Goal: Information Seeking & Learning: Learn about a topic

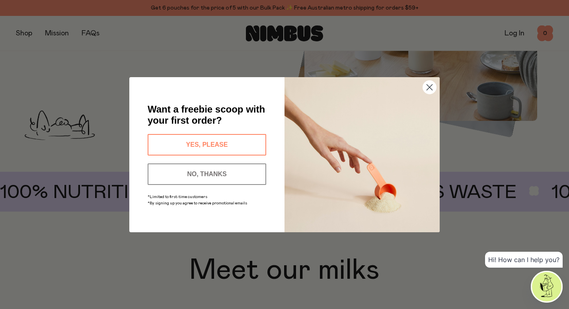
scroll to position [471, 0]
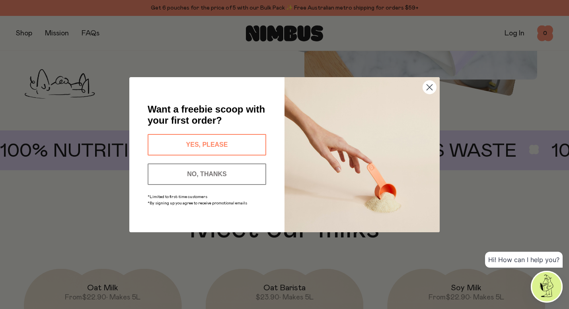
click at [428, 87] on circle "Close dialog" at bounding box center [429, 86] width 13 height 13
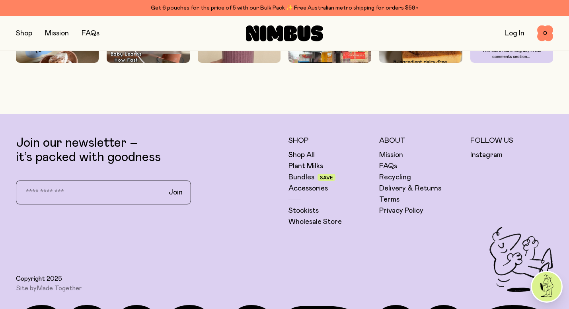
scroll to position [2167, 0]
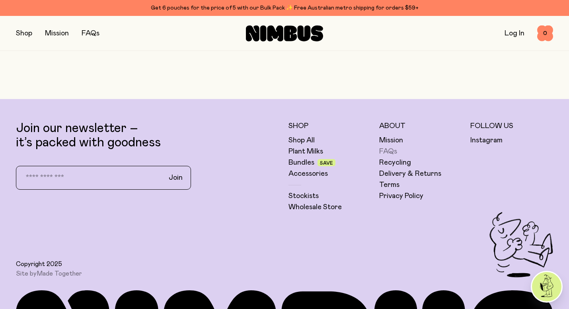
click at [388, 153] on link "FAQs" at bounding box center [388, 152] width 18 height 10
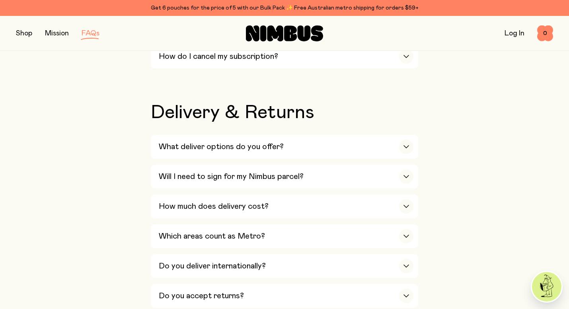
scroll to position [1152, 0]
click at [407, 205] on icon "button" at bounding box center [406, 206] width 5 height 2
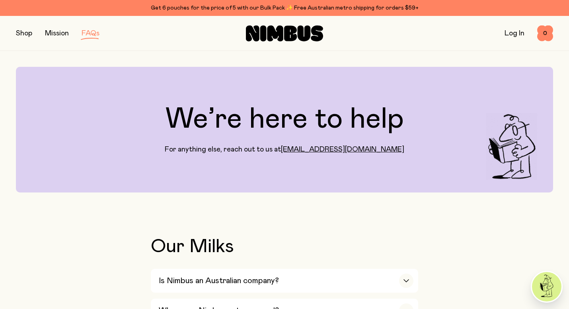
scroll to position [0, 0]
click at [21, 34] on button "button" at bounding box center [24, 33] width 16 height 11
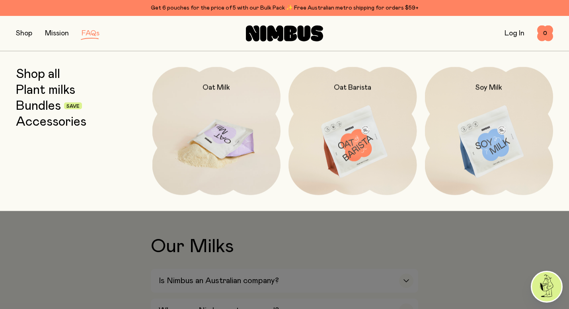
click at [224, 148] on img at bounding box center [216, 142] width 129 height 151
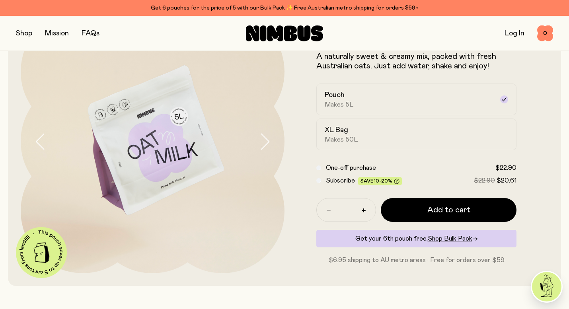
scroll to position [64, 0]
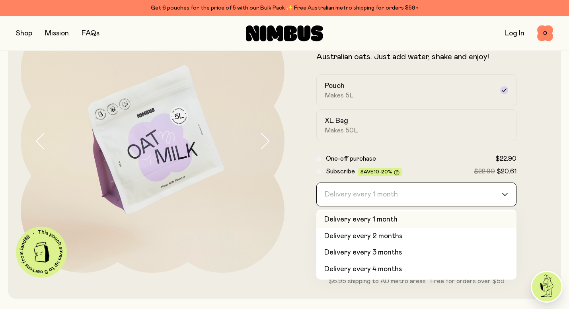
click at [328, 196] on div "Delivery every 1 month" at bounding box center [409, 194] width 185 height 23
click at [328, 196] on input "Search for option" at bounding box center [411, 194] width 179 height 23
click at [341, 222] on li "Delivery every 1 month" at bounding box center [416, 220] width 200 height 17
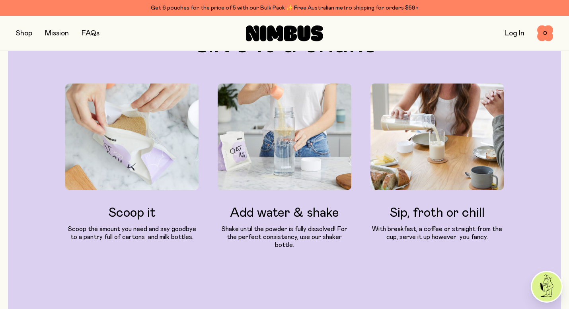
scroll to position [801, 0]
click at [22, 33] on button "button" at bounding box center [24, 33] width 16 height 11
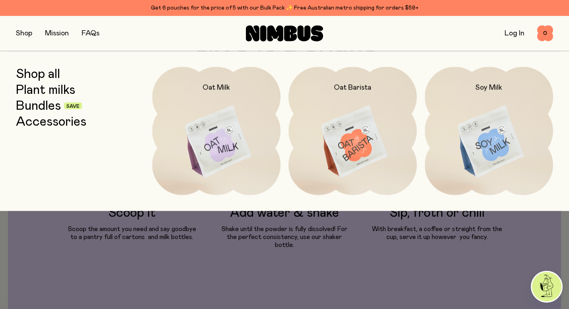
click at [36, 121] on link "Accessories" at bounding box center [51, 122] width 70 height 14
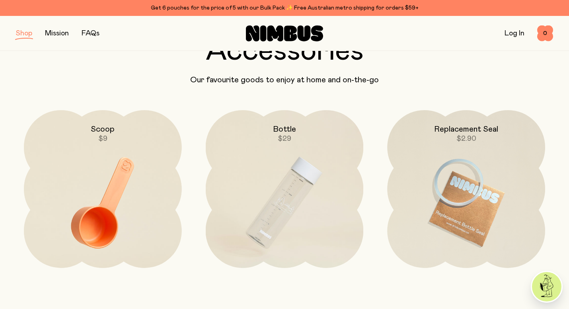
scroll to position [47, 0]
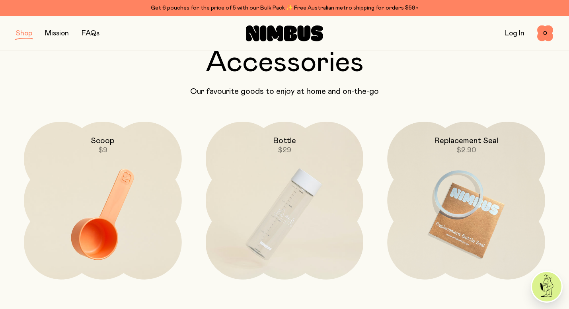
click at [24, 35] on button "button" at bounding box center [24, 33] width 16 height 11
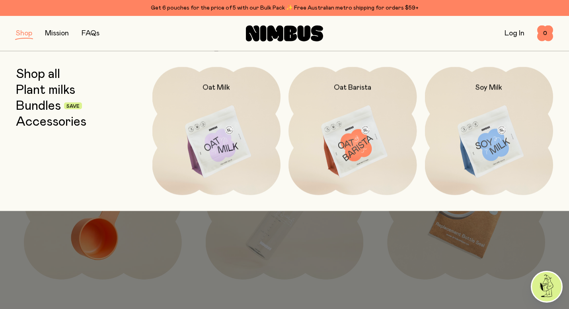
click at [43, 107] on link "Bundles" at bounding box center [38, 106] width 45 height 14
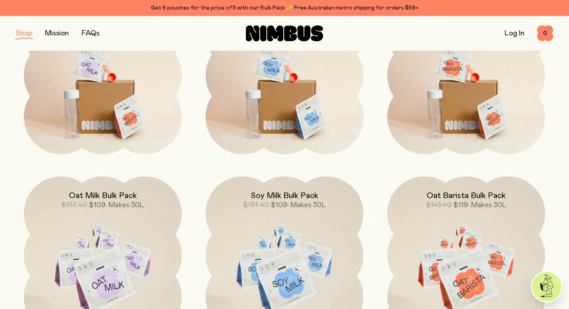
scroll to position [174, 0]
